Goal: Task Accomplishment & Management: Use online tool/utility

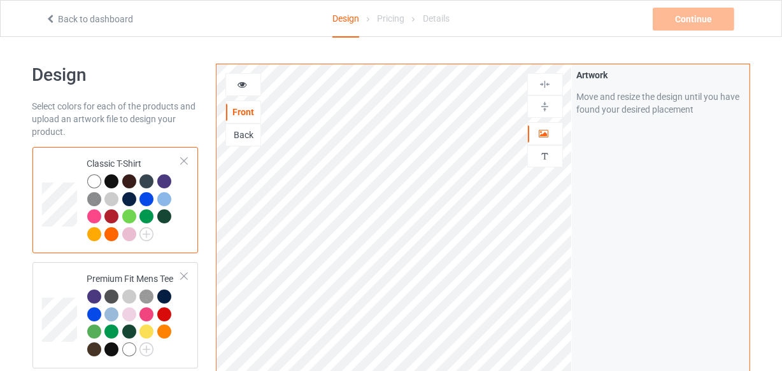
click at [545, 104] on img at bounding box center [545, 107] width 12 height 12
click at [540, 110] on img at bounding box center [545, 107] width 12 height 12
click at [550, 89] on img at bounding box center [545, 84] width 12 height 12
click at [542, 106] on img at bounding box center [545, 107] width 12 height 12
click at [540, 82] on img at bounding box center [545, 84] width 12 height 12
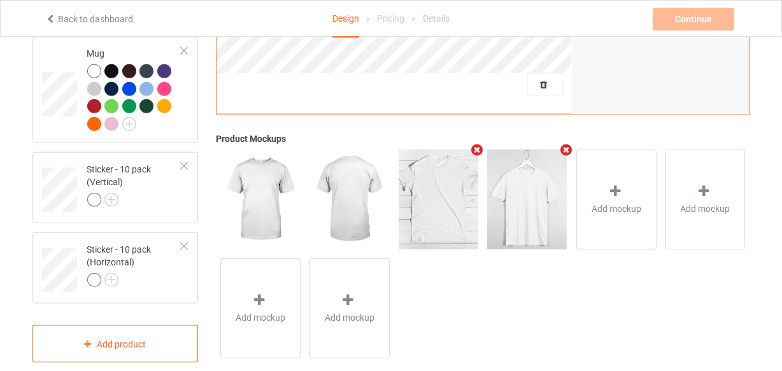
scroll to position [1329, 0]
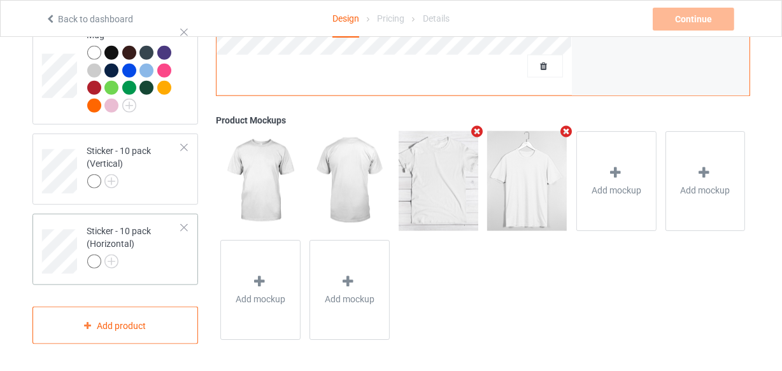
click at [182, 227] on div at bounding box center [184, 228] width 9 height 9
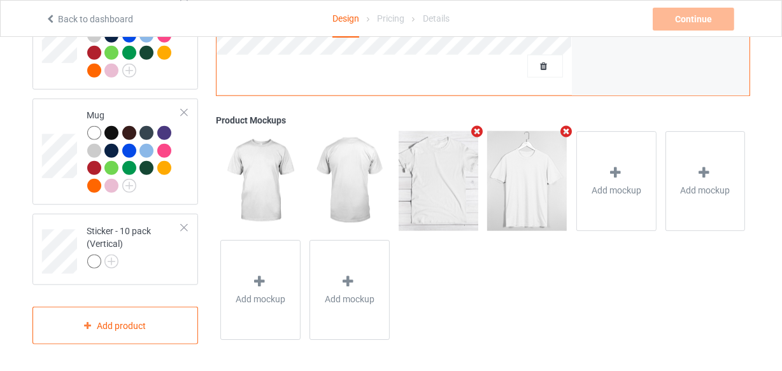
scroll to position [1248, 0]
click at [180, 224] on div at bounding box center [184, 228] width 9 height 9
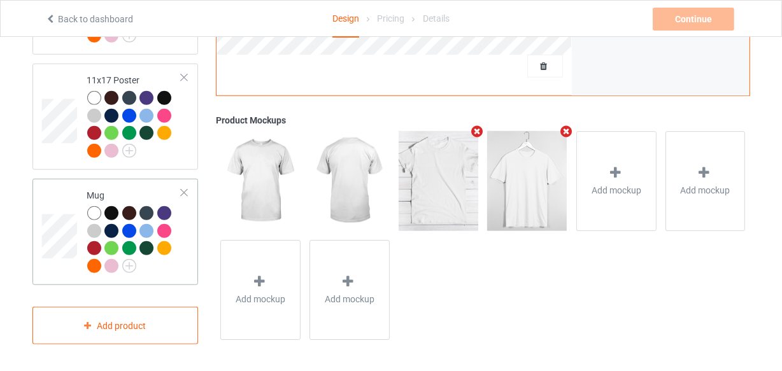
click at [183, 193] on div at bounding box center [184, 193] width 9 height 9
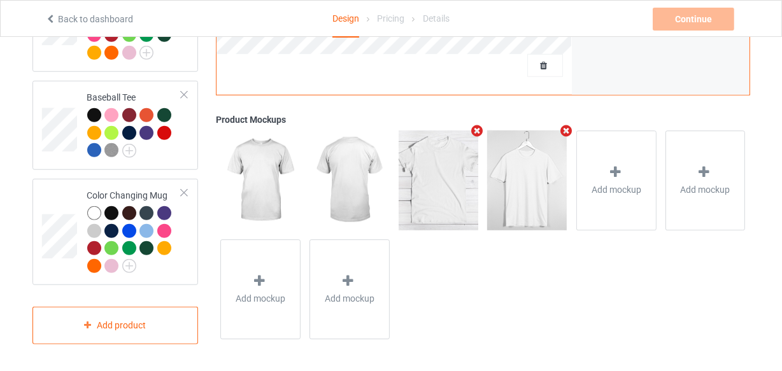
click at [183, 193] on div at bounding box center [184, 193] width 9 height 9
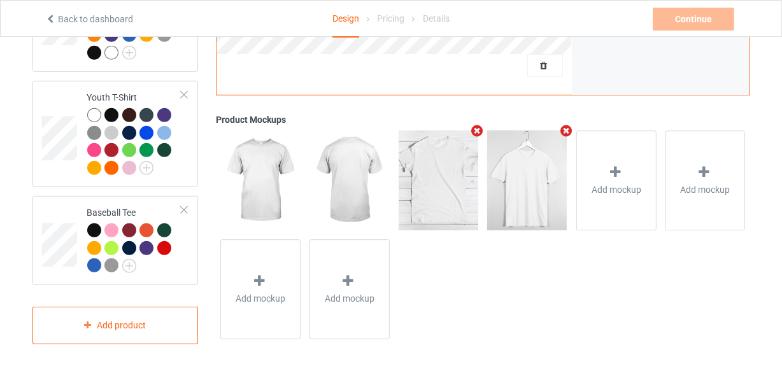
scroll to position [822, 0]
click at [184, 207] on div at bounding box center [184, 210] width 9 height 9
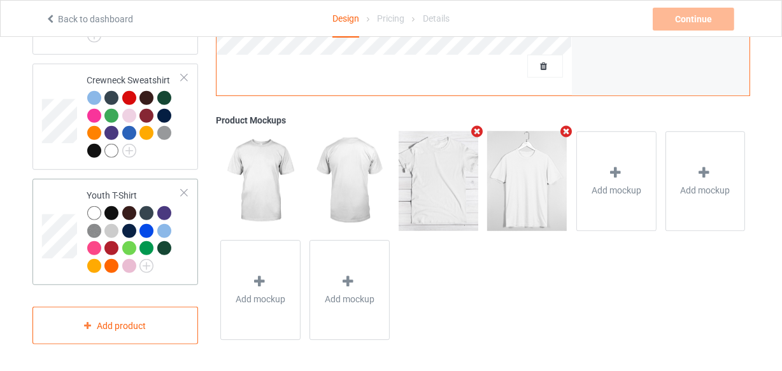
click at [185, 191] on div at bounding box center [184, 193] width 9 height 9
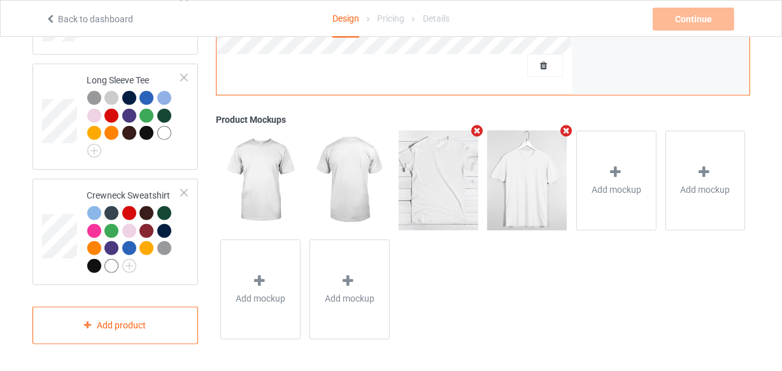
scroll to position [608, 0]
click at [183, 194] on div at bounding box center [184, 193] width 9 height 9
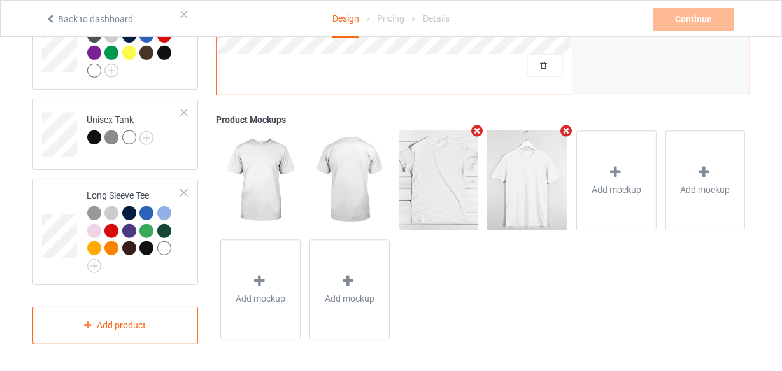
click at [183, 194] on div at bounding box center [184, 193] width 9 height 9
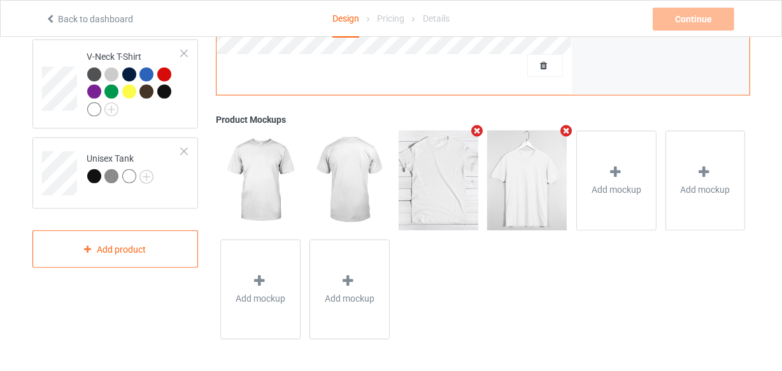
scroll to position [452, 0]
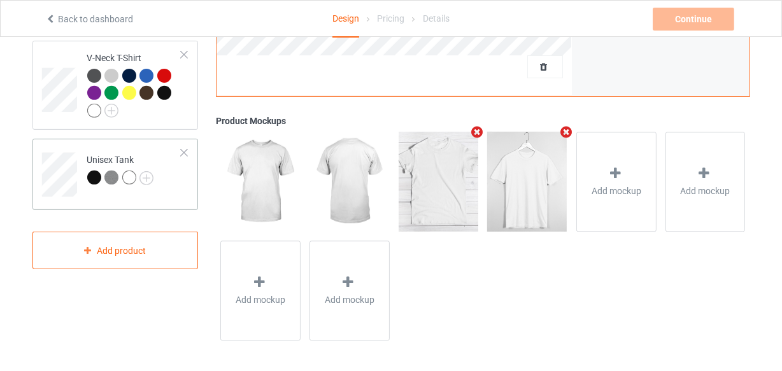
click at [185, 151] on div at bounding box center [184, 152] width 9 height 9
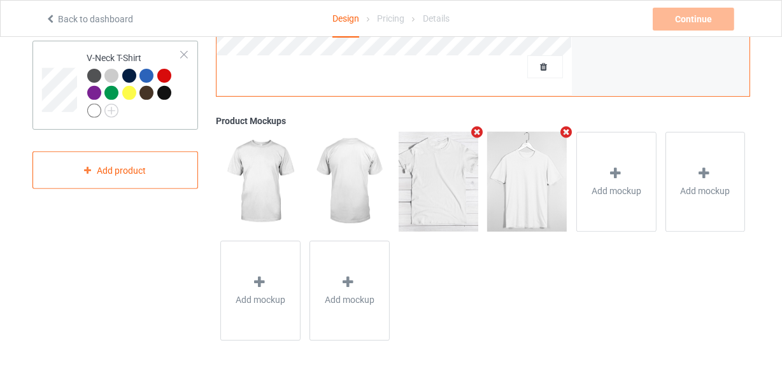
click at [183, 55] on div at bounding box center [184, 54] width 9 height 9
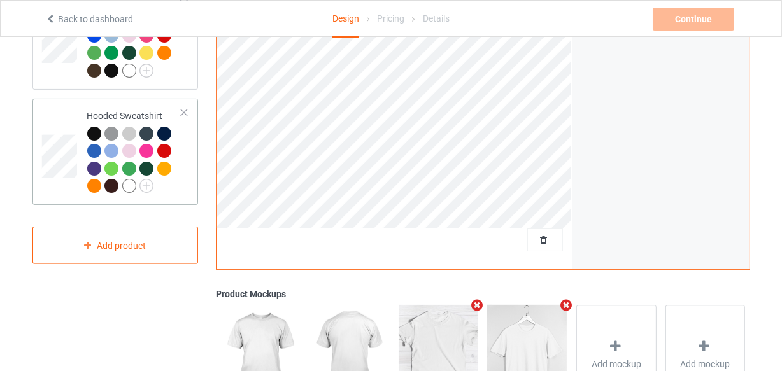
scroll to position [221, 0]
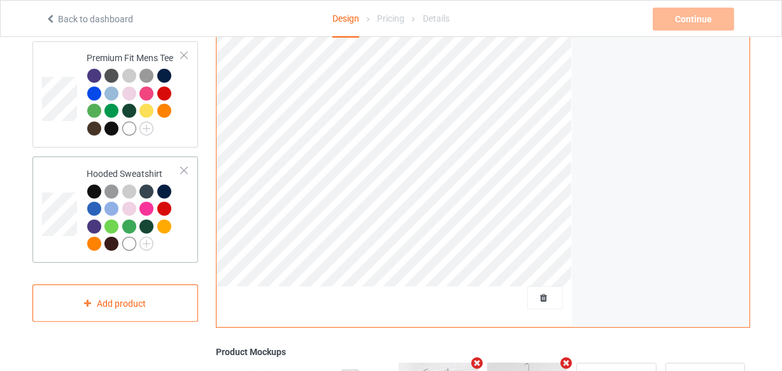
click at [185, 167] on div at bounding box center [184, 170] width 9 height 9
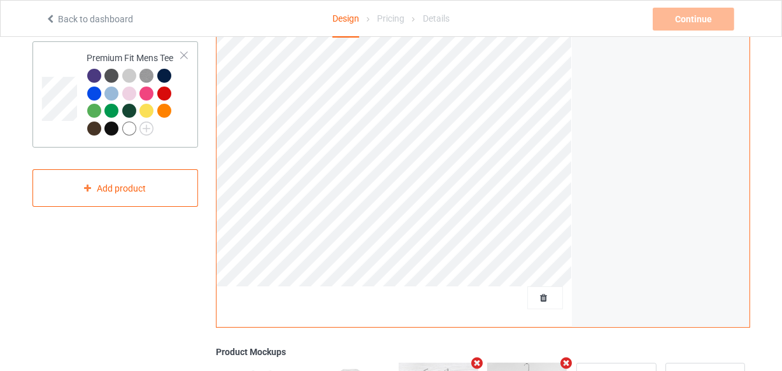
click at [188, 57] on div at bounding box center [184, 55] width 9 height 9
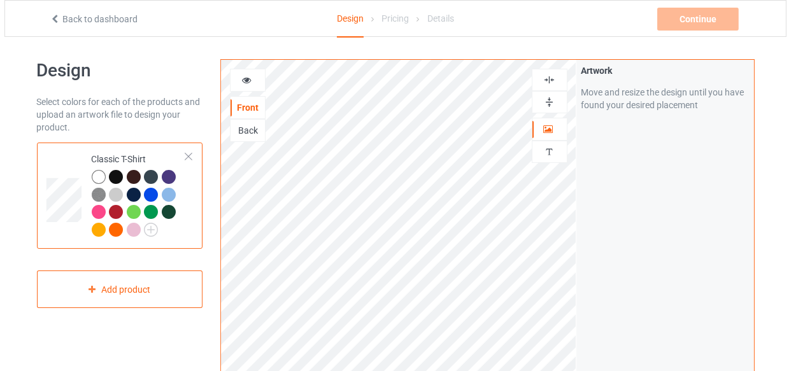
scroll to position [0, 0]
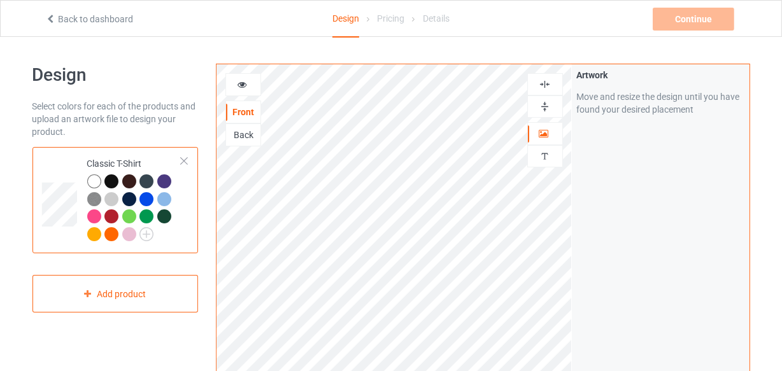
click at [184, 162] on div at bounding box center [184, 161] width 9 height 9
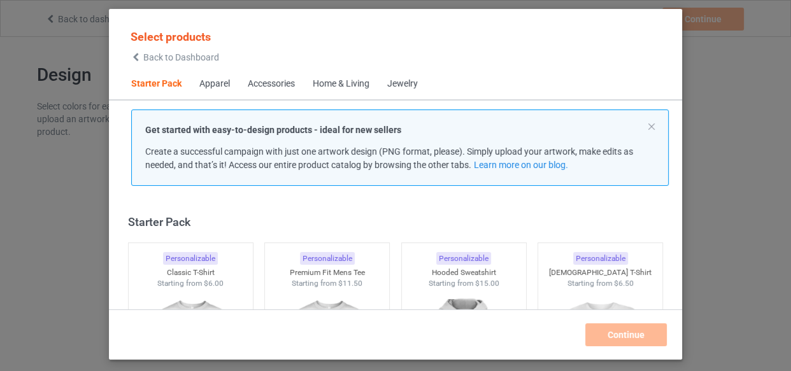
scroll to position [16, 0]
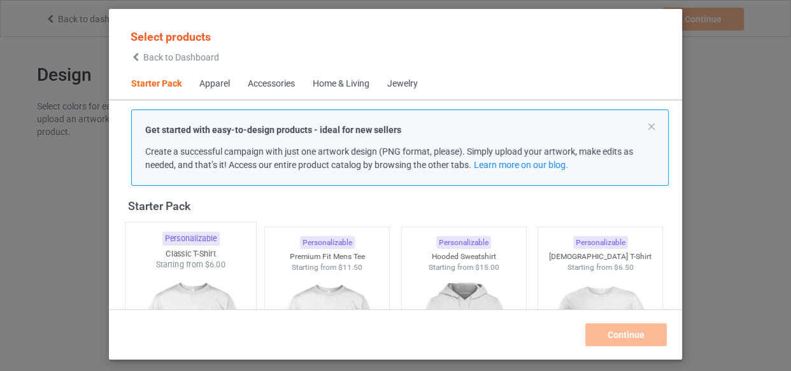
click at [233, 255] on div "Classic T-Shirt" at bounding box center [190, 253] width 131 height 11
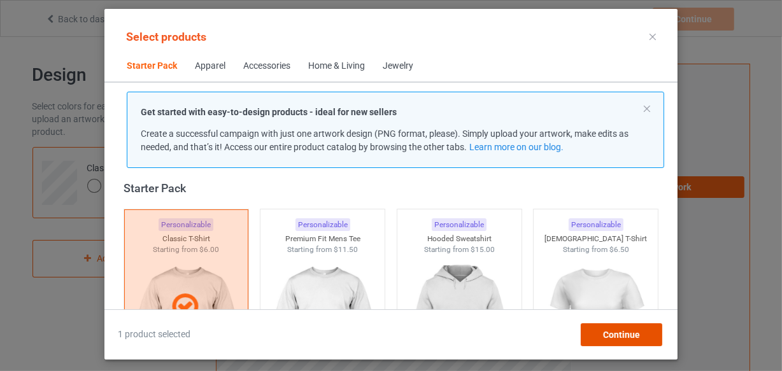
click at [623, 330] on span "Continue" at bounding box center [621, 335] width 37 height 10
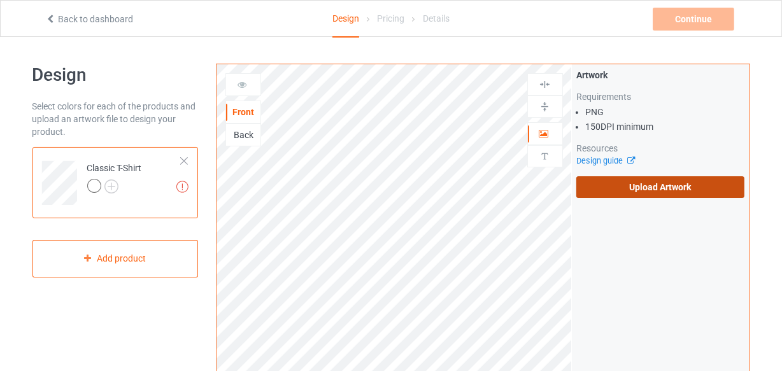
click at [689, 190] on label "Upload Artwork" at bounding box center [660, 187] width 169 height 22
click at [0, 0] on input "Upload Artwork" at bounding box center [0, 0] width 0 height 0
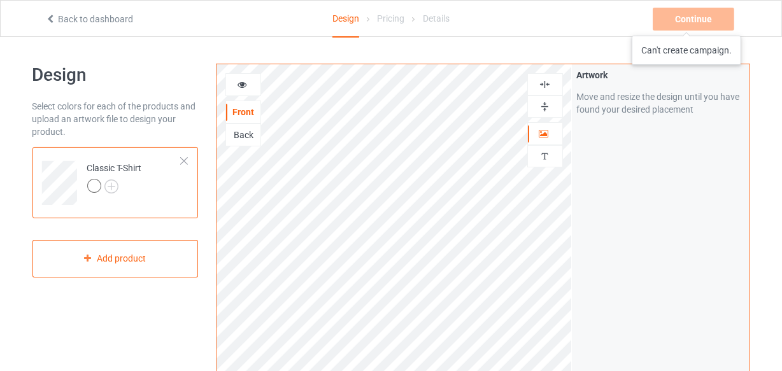
click at [687, 23] on div "Continue Can't create campaign." at bounding box center [695, 19] width 84 height 23
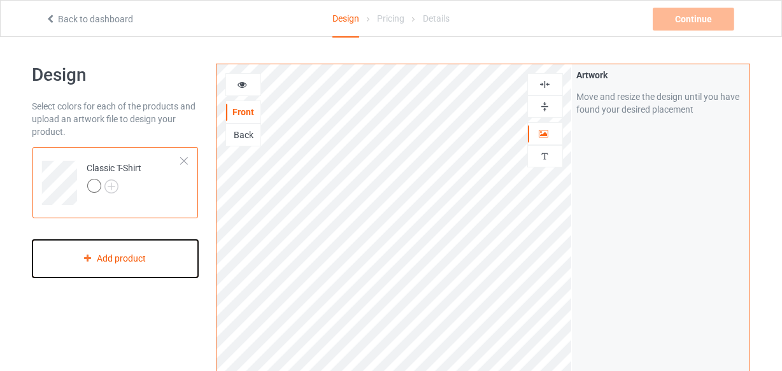
click at [138, 264] on div "Add product" at bounding box center [115, 259] width 166 height 38
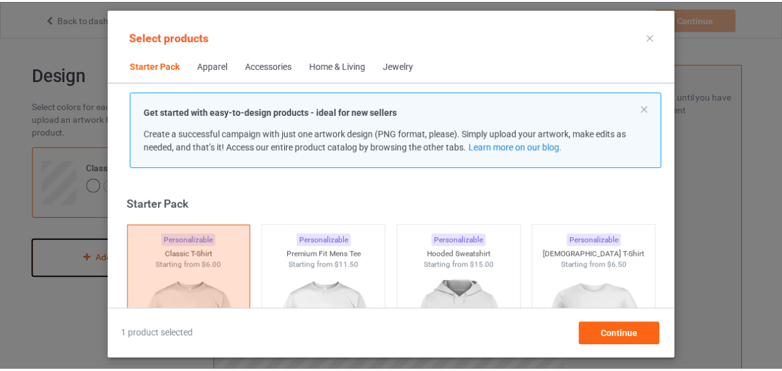
scroll to position [16, 0]
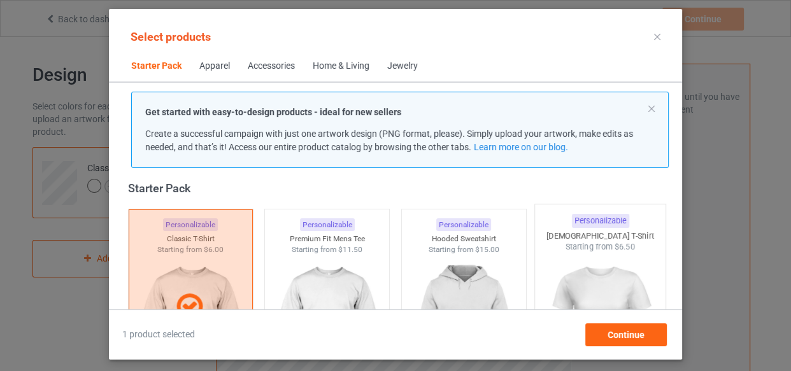
click at [572, 236] on div "[DEMOGRAPHIC_DATA] T-Shirt" at bounding box center [600, 236] width 131 height 11
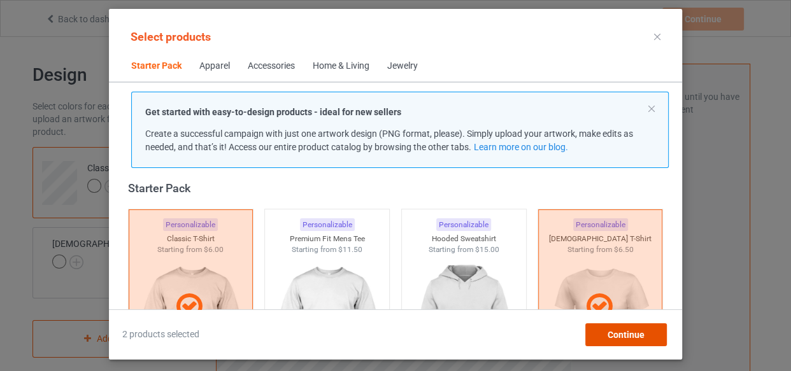
click at [603, 329] on div "Continue" at bounding box center [626, 335] width 82 height 23
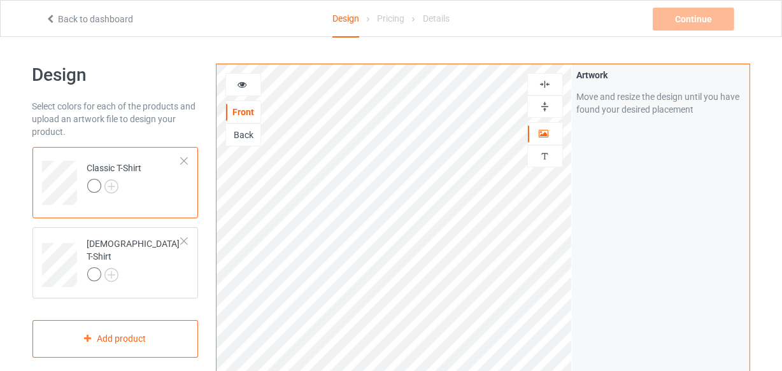
click at [185, 161] on div at bounding box center [184, 161] width 9 height 9
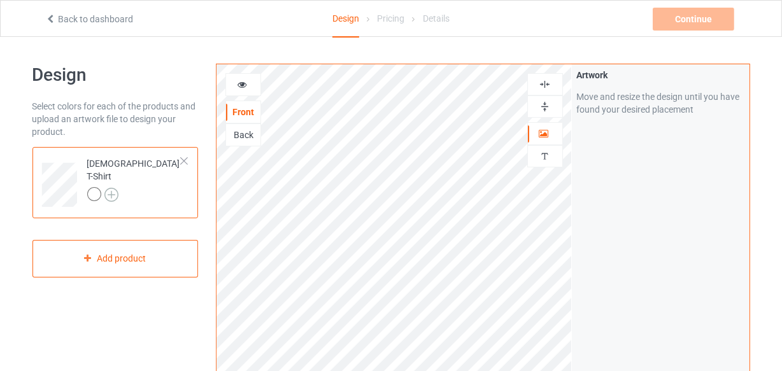
click at [110, 188] on img at bounding box center [111, 195] width 14 height 14
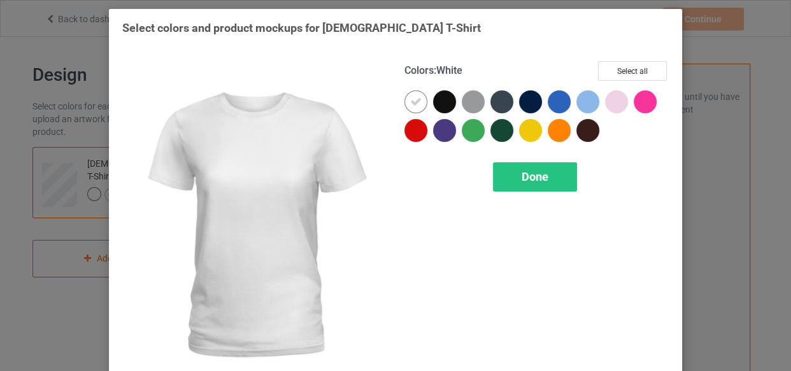
click at [629, 60] on div "Colors : White Select all Done" at bounding box center [537, 226] width 282 height 348
click at [613, 65] on button "Select all" at bounding box center [632, 71] width 69 height 20
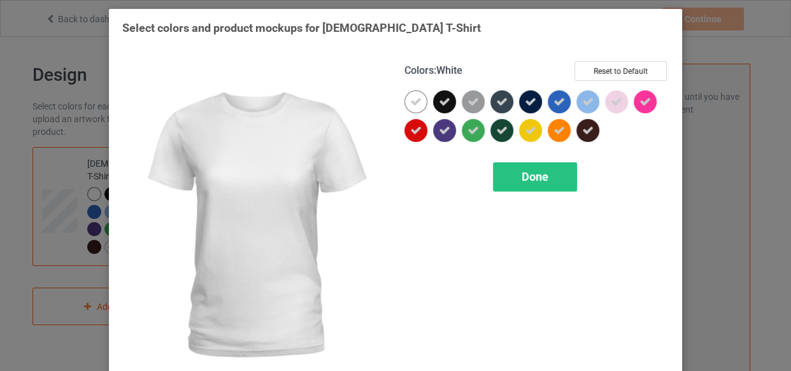
click at [410, 105] on icon at bounding box center [415, 101] width 11 height 11
click at [409, 105] on div at bounding box center [415, 101] width 23 height 23
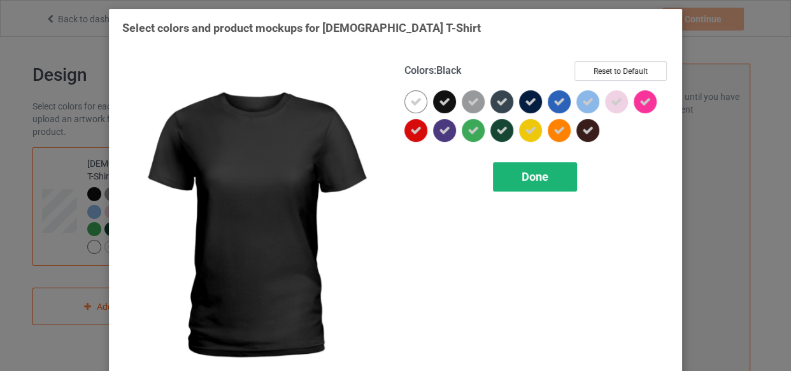
click at [511, 176] on div "Done" at bounding box center [535, 176] width 84 height 29
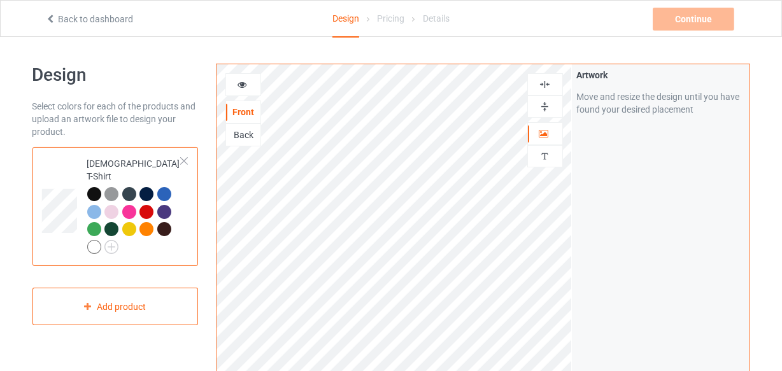
click at [248, 82] on div at bounding box center [243, 84] width 34 height 13
